Goal: Information Seeking & Learning: Learn about a topic

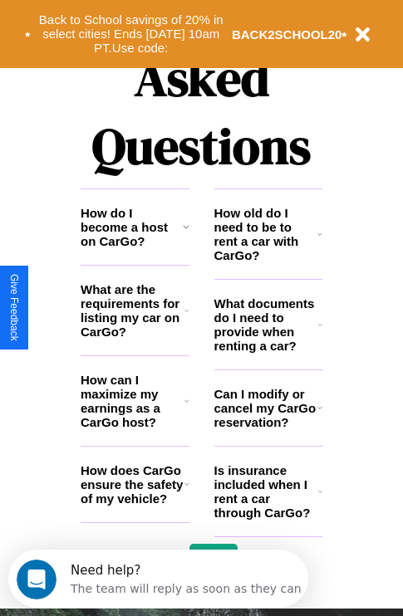
scroll to position [2012, 0]
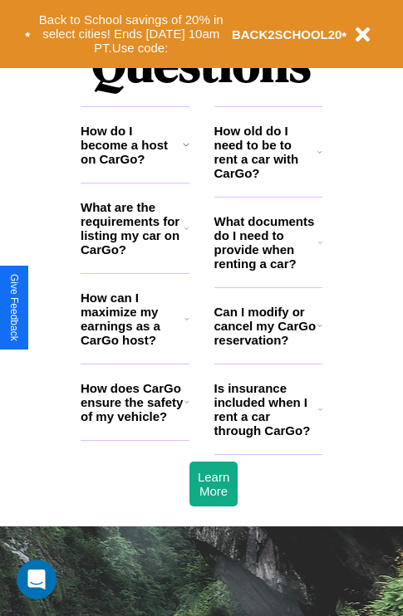
click at [186, 409] on icon at bounding box center [186, 401] width 5 height 13
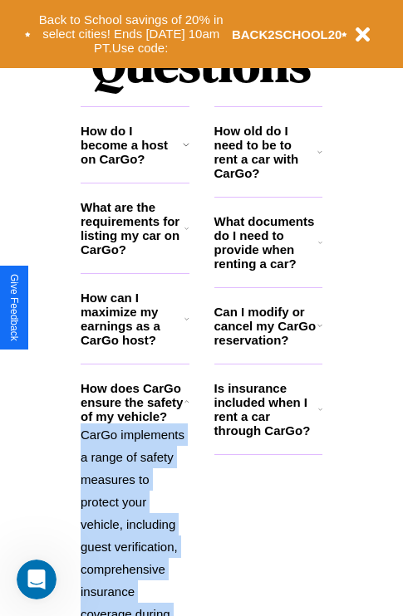
click at [186, 409] on icon at bounding box center [186, 401] width 5 height 13
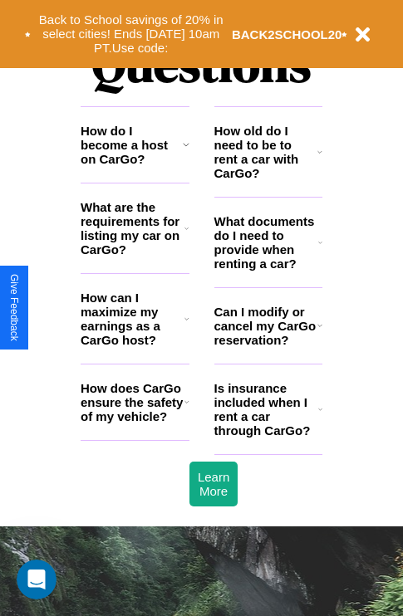
click at [135, 424] on h3 "How does CarGo ensure the safety of my vehicle?" at bounding box center [133, 402] width 104 height 42
click at [267, 179] on h3 "How old do I need to be to rent a car with CarGo?" at bounding box center [266, 152] width 104 height 56
click at [135, 166] on h3 "How do I become a host on CarGo?" at bounding box center [132, 145] width 102 height 42
click at [267, 347] on h3 "Can I modify or cancel my CarGo reservation?" at bounding box center [265, 326] width 103 height 42
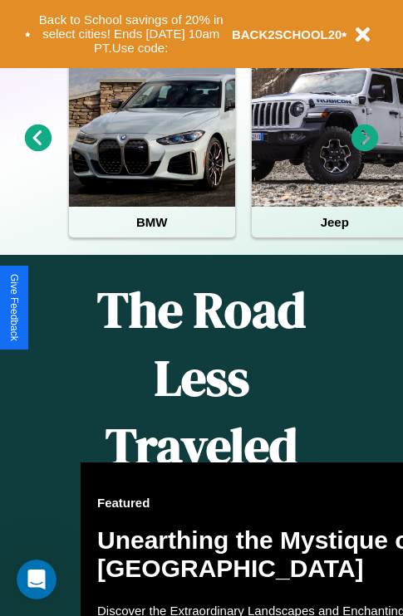
scroll to position [256, 0]
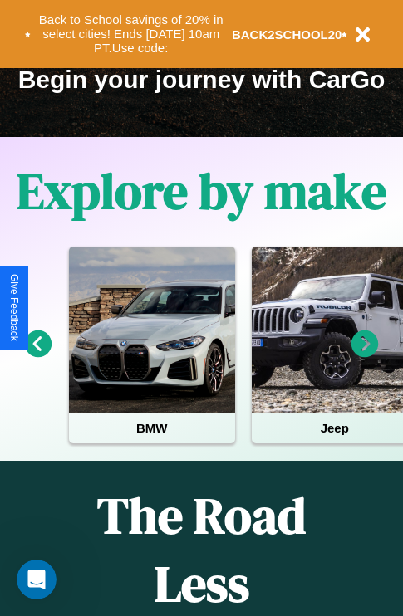
click at [37, 355] on icon at bounding box center [38, 344] width 27 height 27
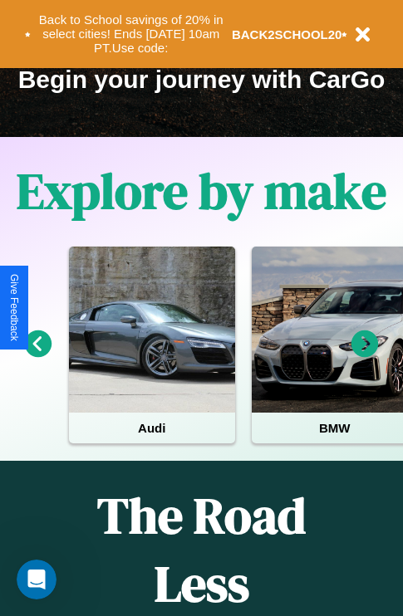
click at [37, 355] on icon at bounding box center [38, 344] width 27 height 27
